Goal: Check status: Check status

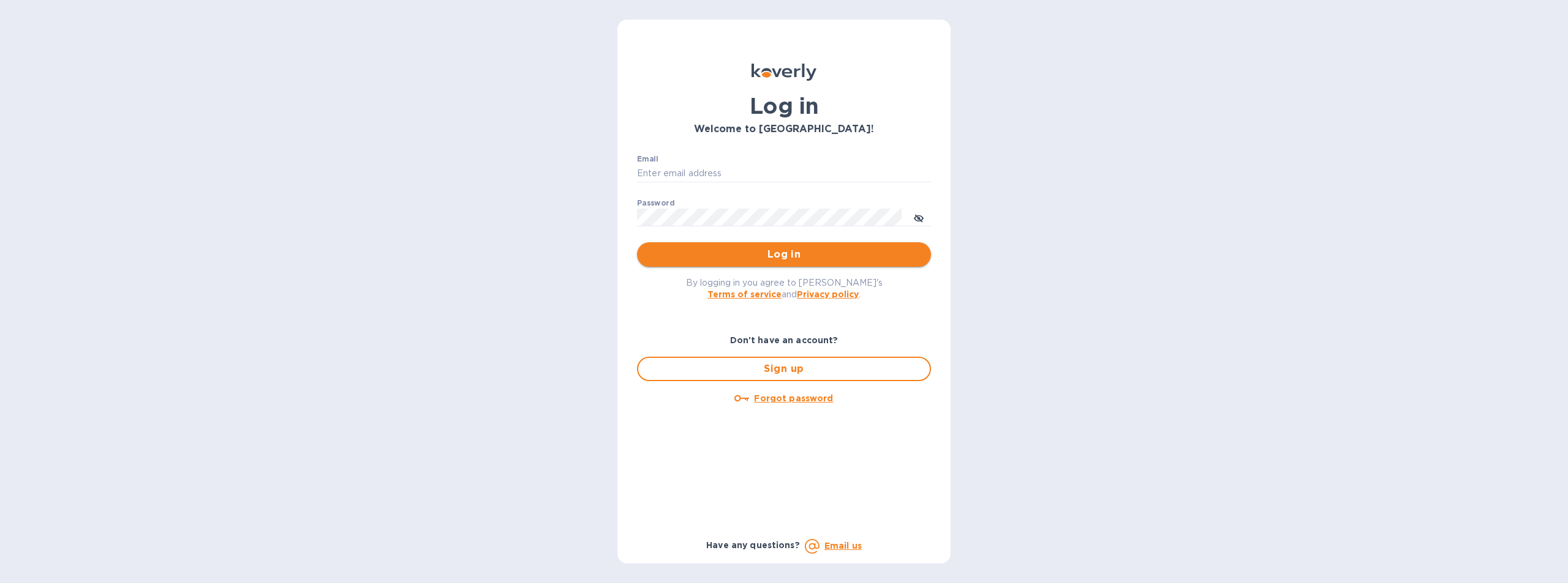
type input "[EMAIL_ADDRESS][DOMAIN_NAME]"
click at [784, 255] on span "Log in" at bounding box center [784, 254] width 274 height 14
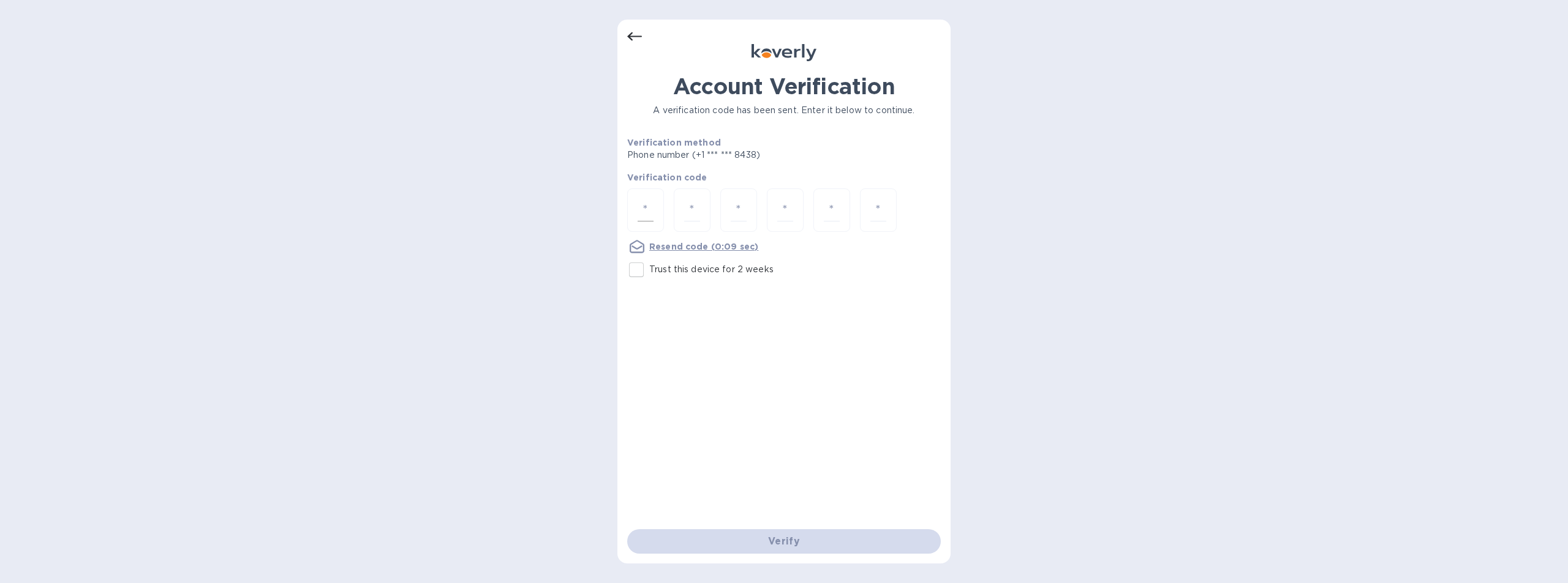
click at [648, 207] on input "number" at bounding box center [645, 210] width 16 height 23
type input "3"
type input "5"
type input "3"
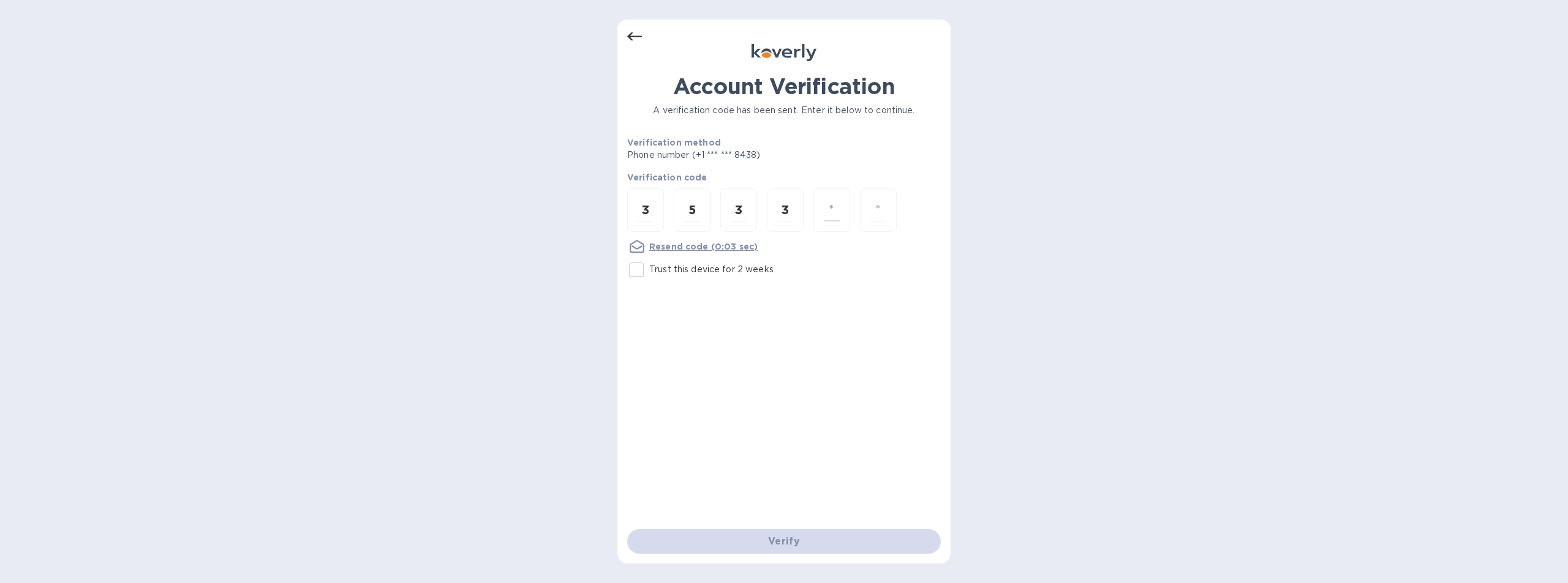
type input "4"
type input "9"
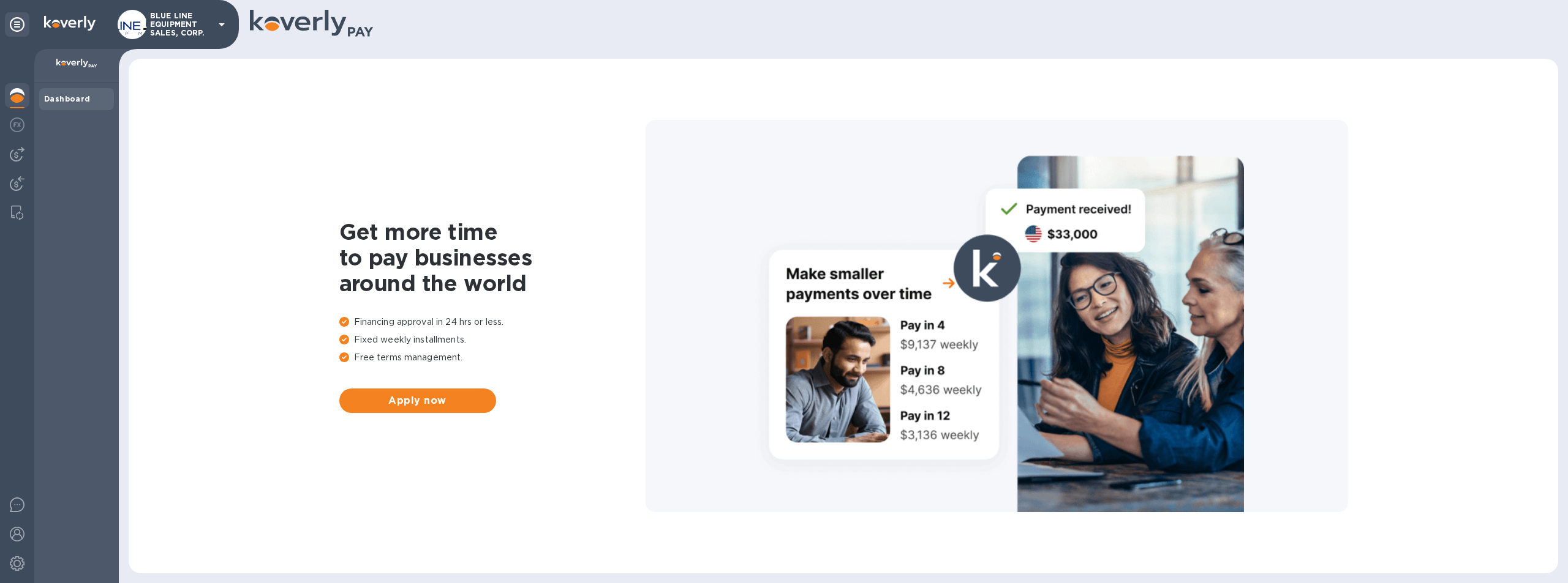
click at [172, 21] on p "BLUE LINE EQUIPMENT SALES, CORP." at bounding box center [180, 25] width 61 height 25
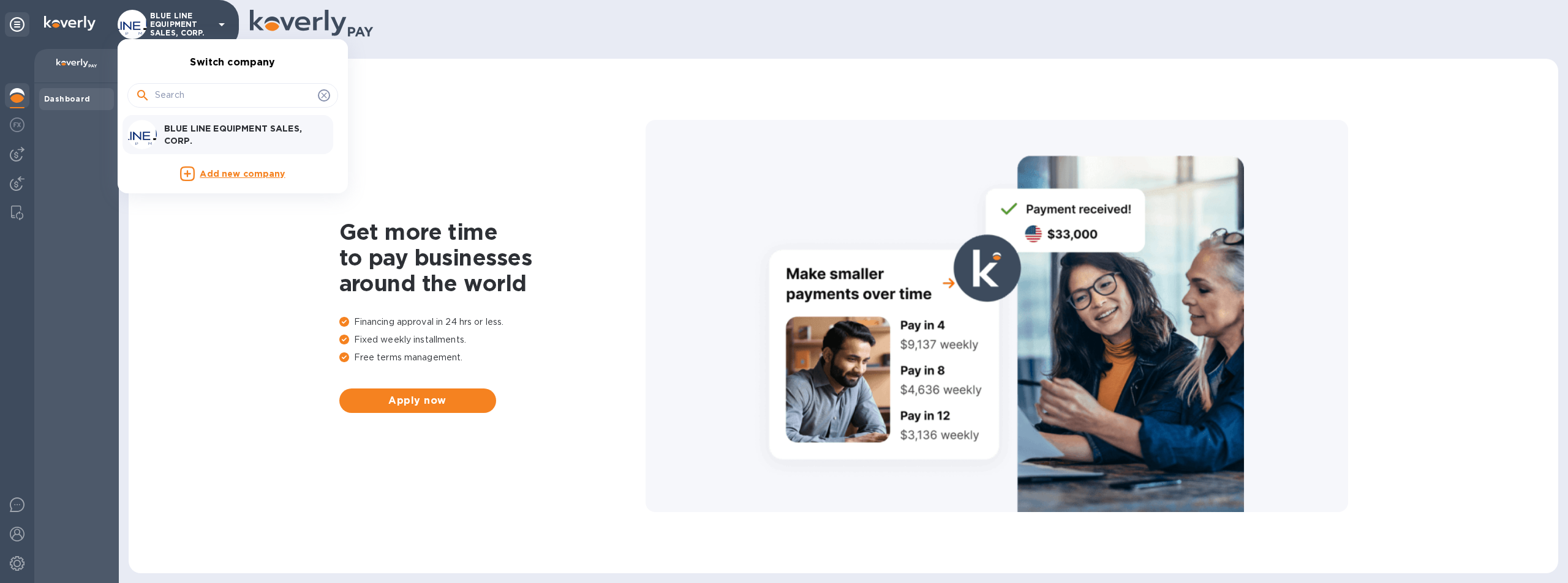
click at [238, 131] on p "BLUE LINE EQUIPMENT SALES, CORP." at bounding box center [242, 134] width 154 height 25
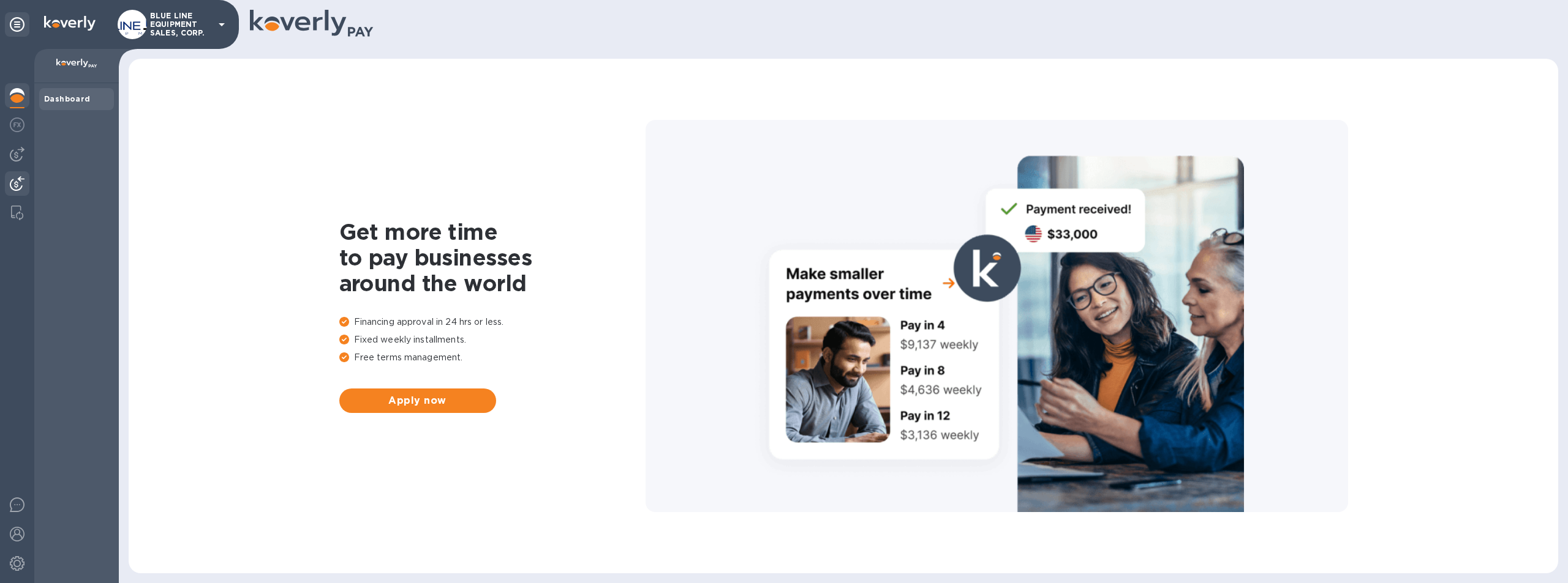
click at [12, 182] on img at bounding box center [17, 183] width 14 height 14
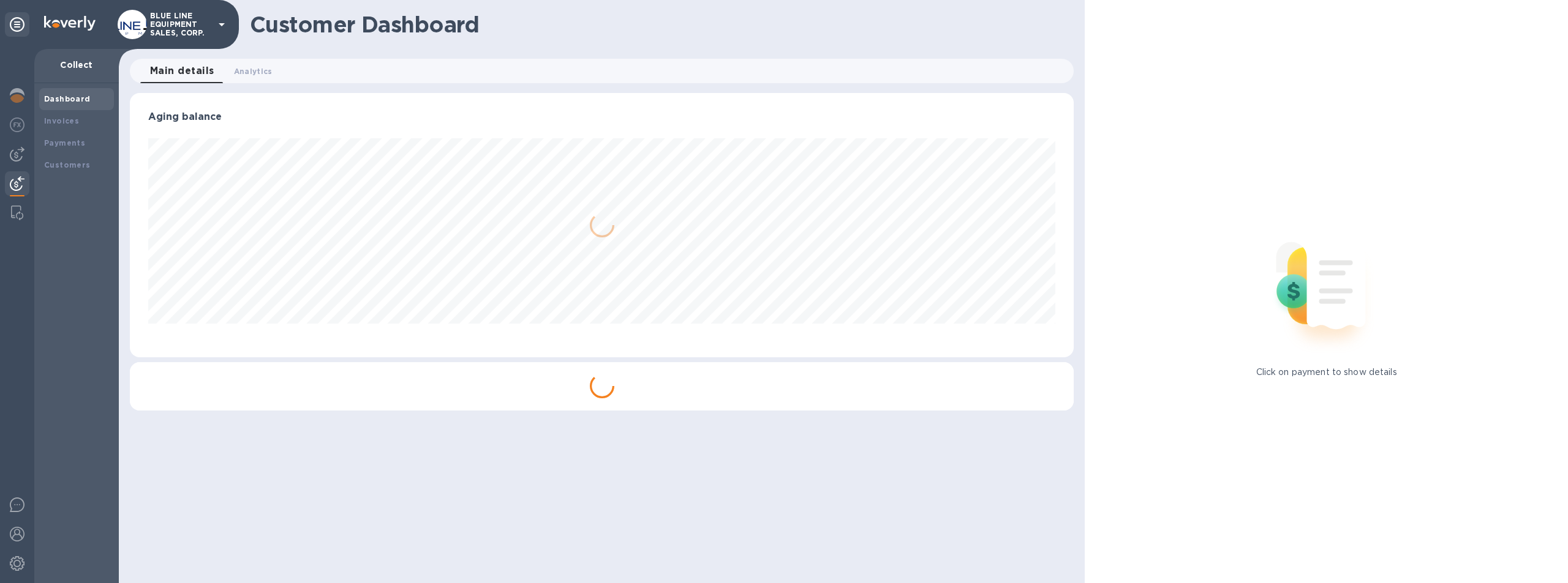
scroll to position [264, 944]
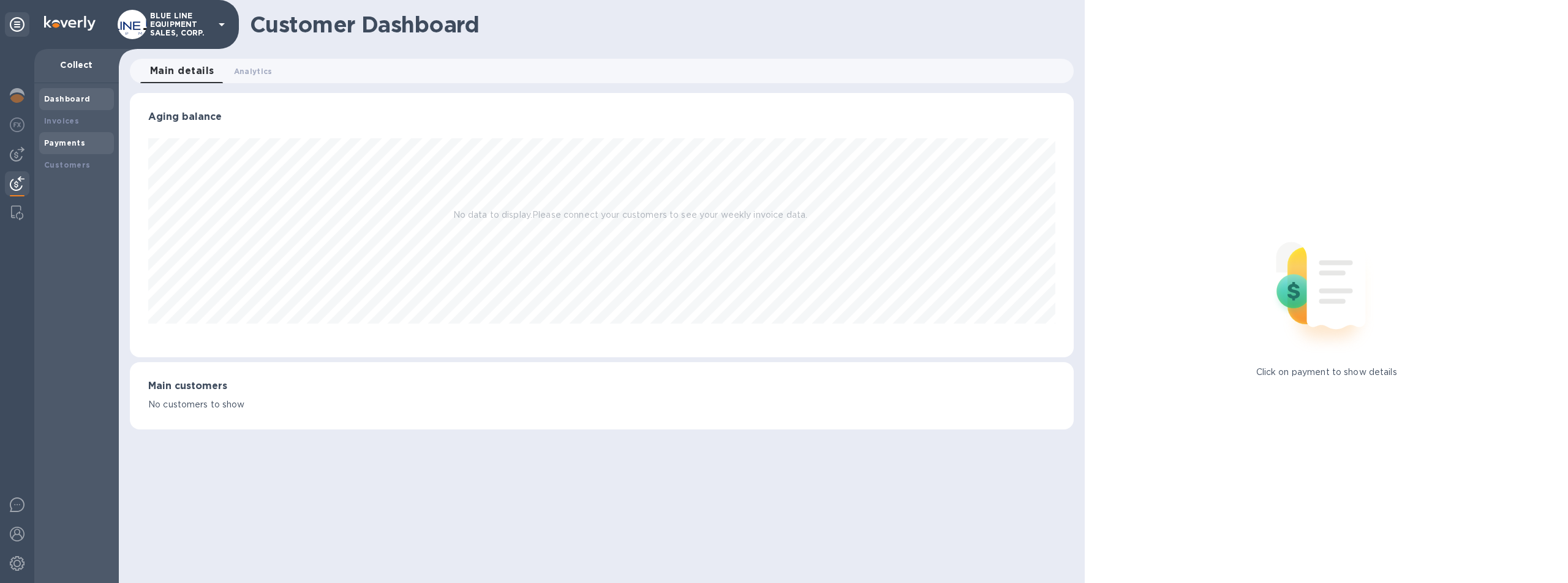
click at [68, 134] on div "Payments" at bounding box center [76, 143] width 75 height 22
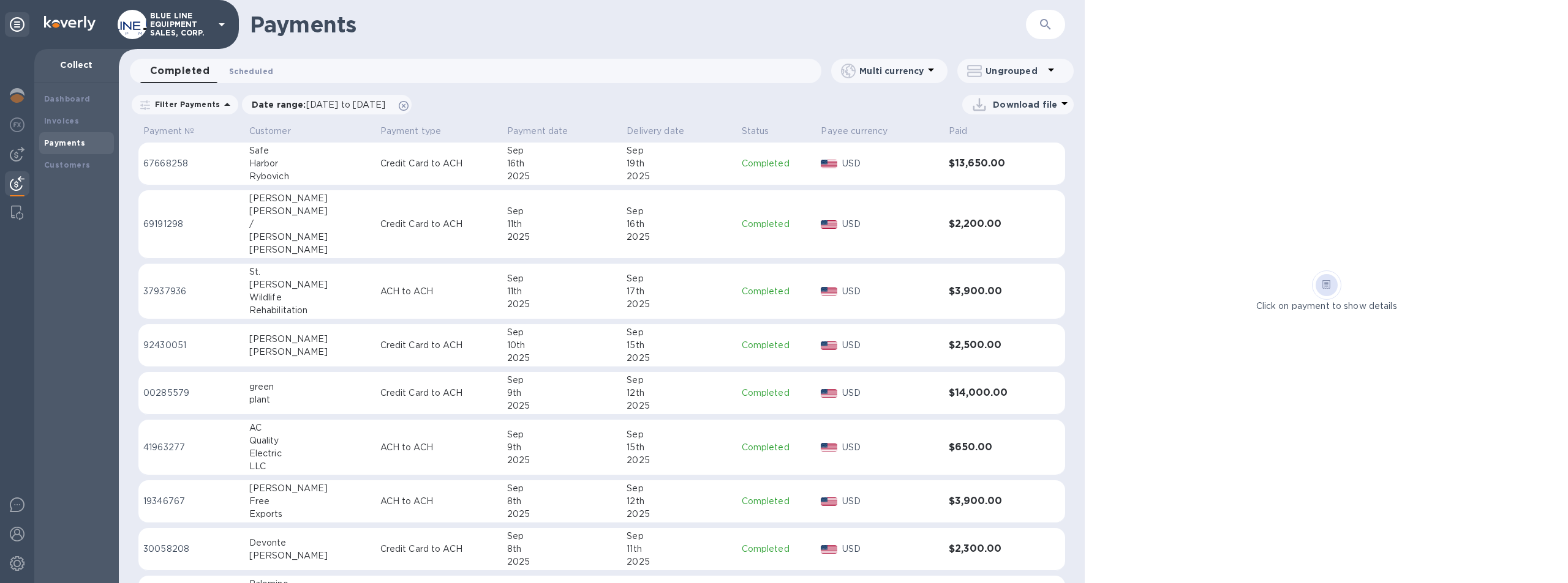
click at [250, 68] on span "Scheduled 0" at bounding box center [250, 71] width 44 height 13
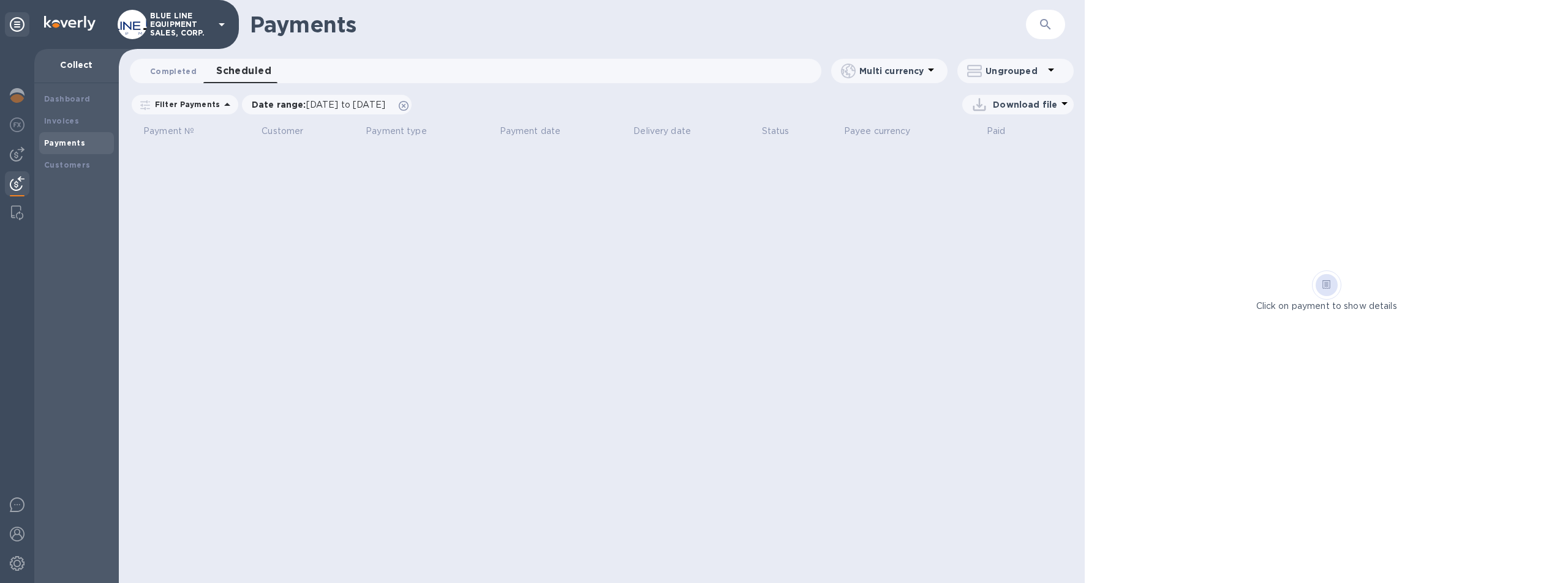
click at [167, 69] on span "Completed 0" at bounding box center [173, 71] width 47 height 13
